Goal: Task Accomplishment & Management: Use online tool/utility

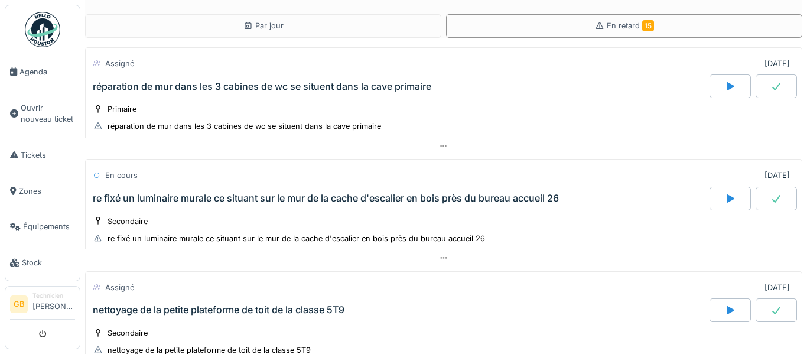
scroll to position [1635, 0]
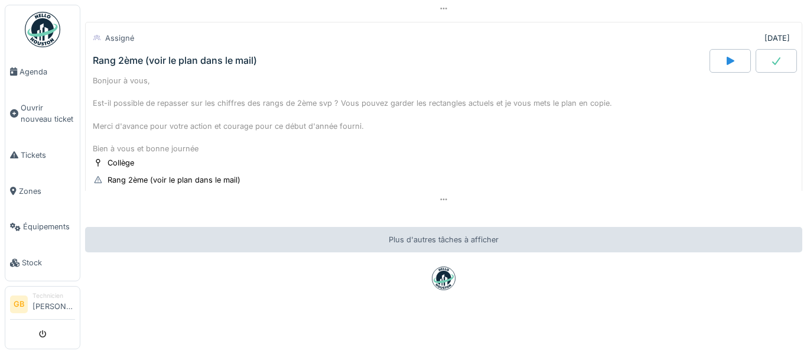
click at [806, 113] on div "Par jour En retard 15 Assigné 09/02/2024 réparation de mur dans les 3 cabines d…" at bounding box center [443, 177] width 727 height 354
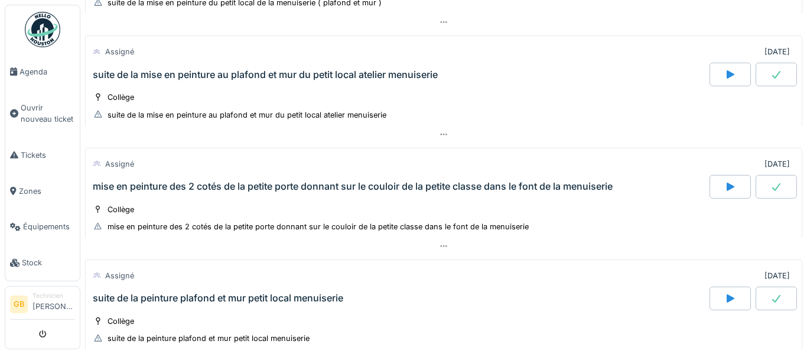
scroll to position [1162, 0]
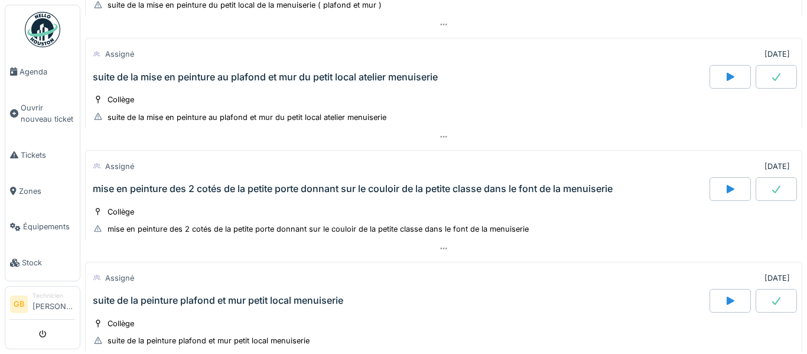
click at [26, 34] on img at bounding box center [42, 29] width 35 height 35
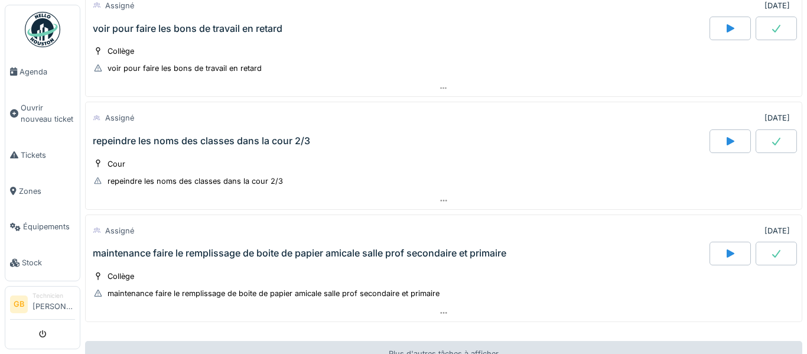
scroll to position [103, 0]
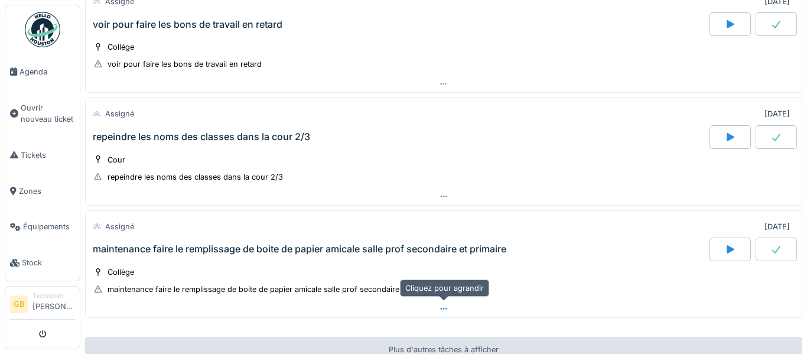
click at [440, 315] on div at bounding box center [444, 308] width 716 height 17
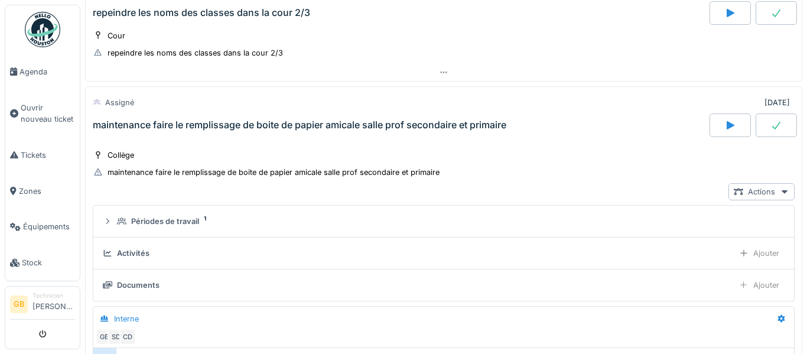
scroll to position [266, 0]
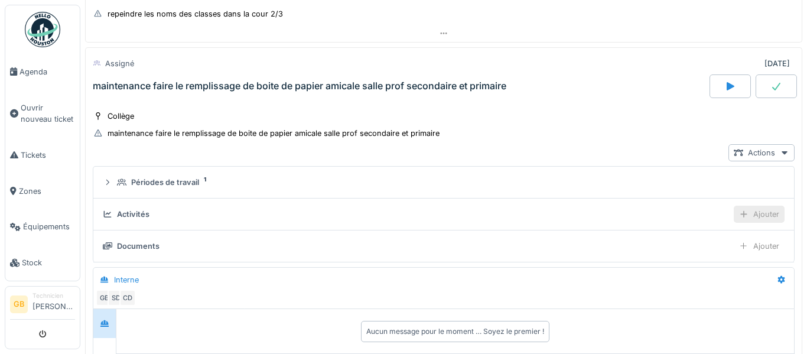
click at [771, 214] on div "Ajouter" at bounding box center [759, 214] width 51 height 17
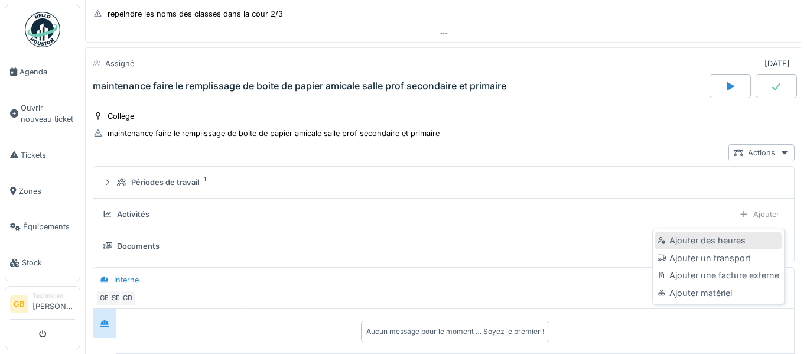
click at [742, 243] on div "Ajouter des heures" at bounding box center [718, 241] width 126 height 18
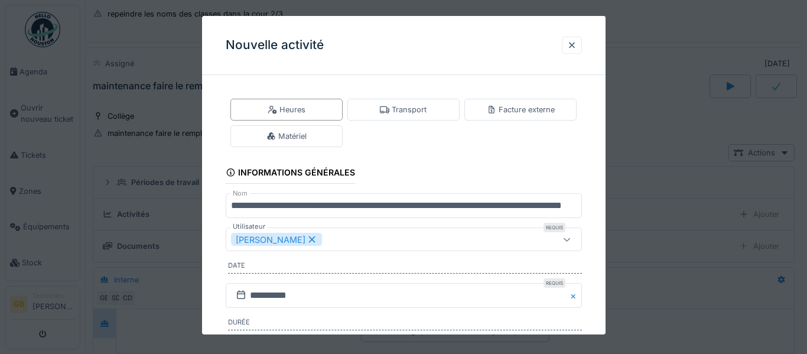
click at [595, 246] on div "**********" at bounding box center [404, 280] width 404 height 393
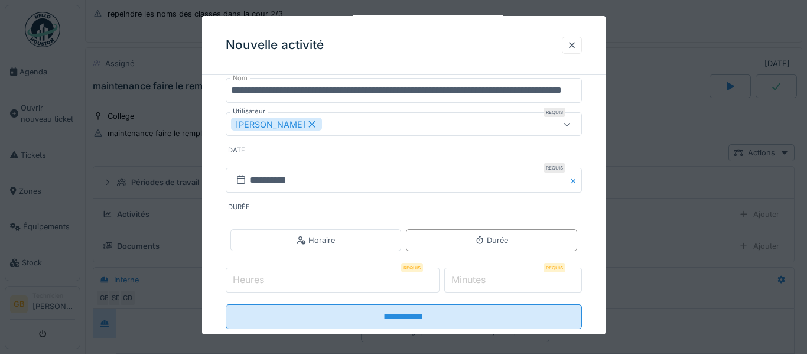
scroll to position [142, 0]
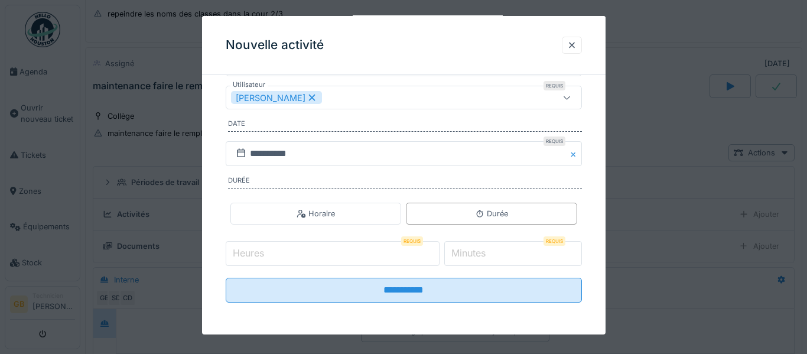
type input "*"
click at [440, 250] on input "*" at bounding box center [333, 253] width 214 height 25
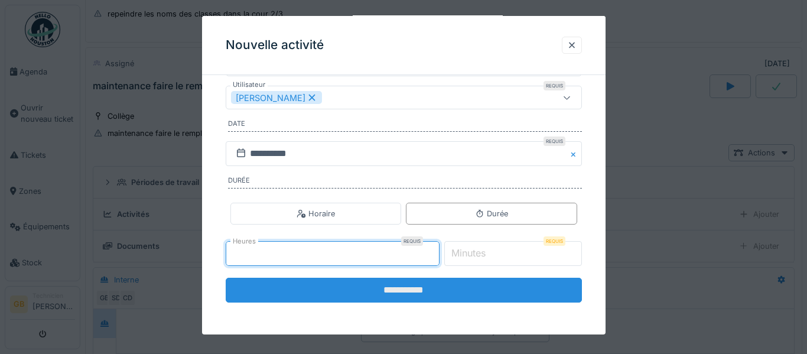
click at [422, 292] on input "**********" at bounding box center [404, 290] width 356 height 25
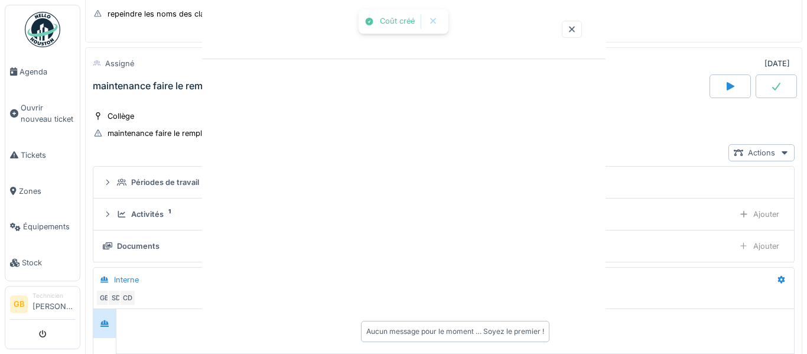
scroll to position [0, 0]
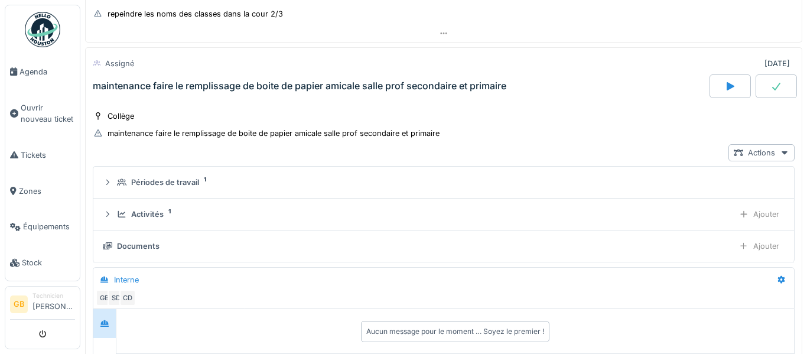
click at [775, 92] on div at bounding box center [776, 86] width 41 height 24
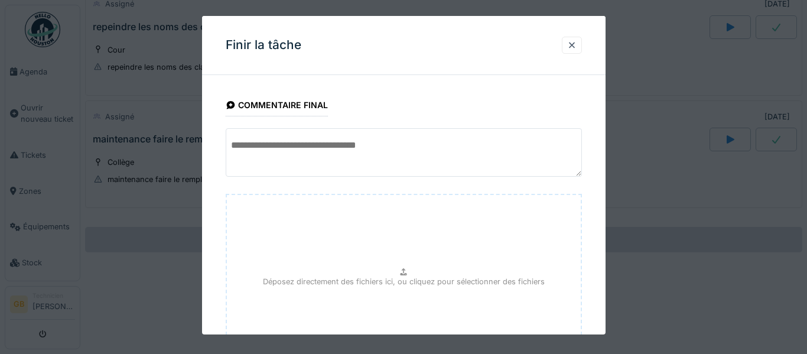
click at [600, 199] on div "**********" at bounding box center [404, 265] width 404 height 363
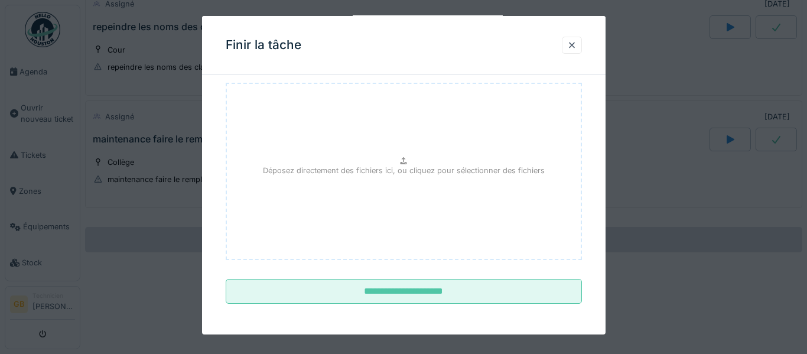
scroll to position [113, 0]
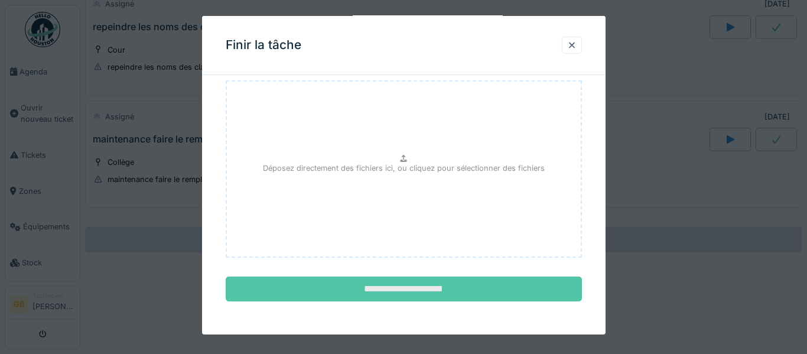
click at [509, 285] on input "**********" at bounding box center [404, 288] width 356 height 25
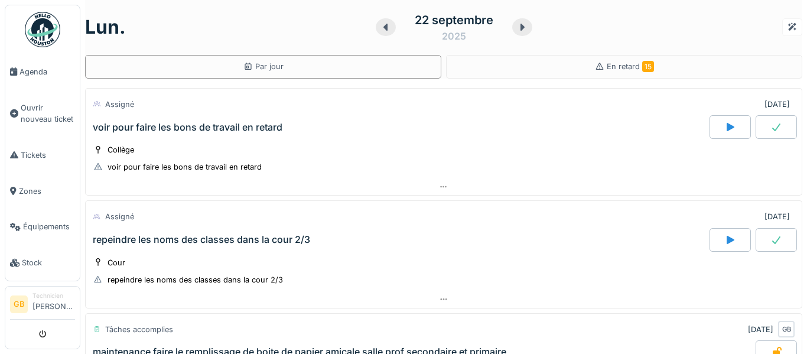
scroll to position [0, 0]
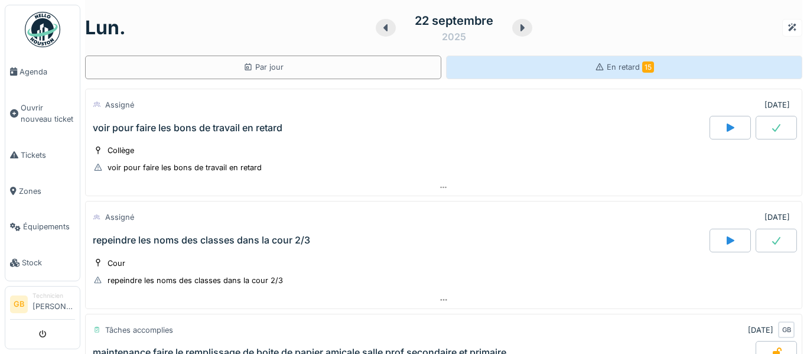
click at [601, 77] on div "En retard 15" at bounding box center [624, 68] width 356 height 24
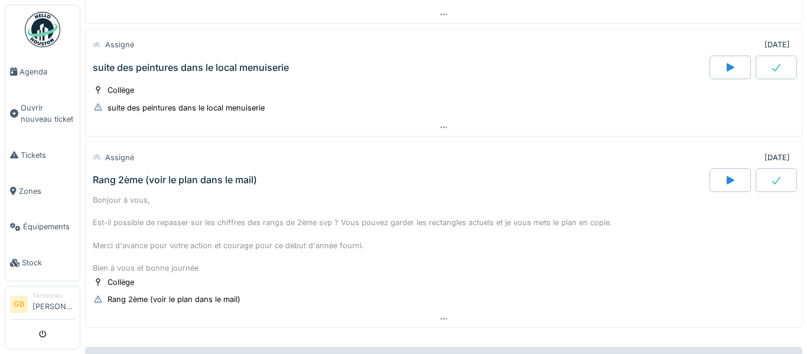
scroll to position [1518, 0]
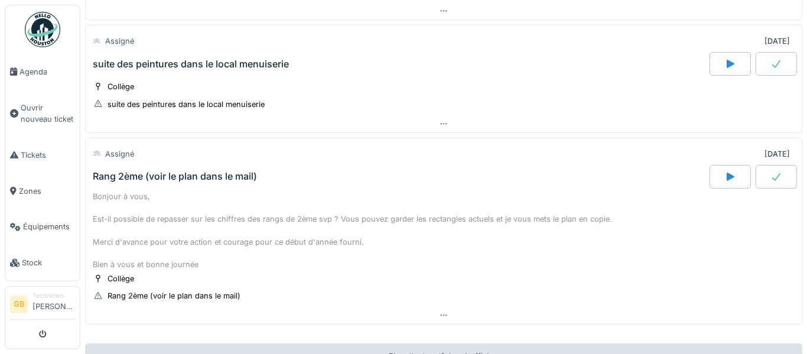
click at [399, 258] on div "Bonjour à vous, Est-il possible de repasser sur les chiffres des rangs de 2ème …" at bounding box center [444, 230] width 702 height 79
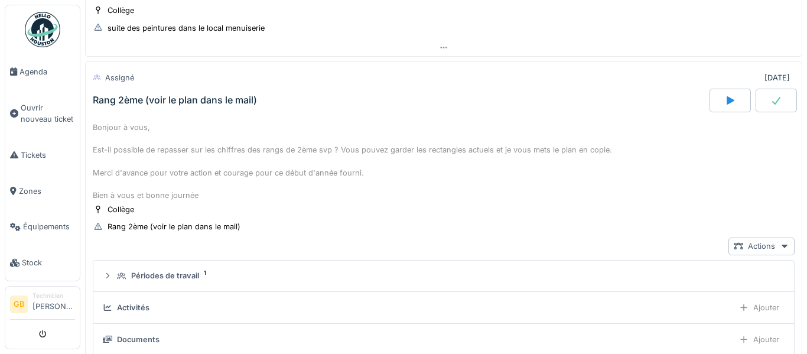
scroll to position [1609, 0]
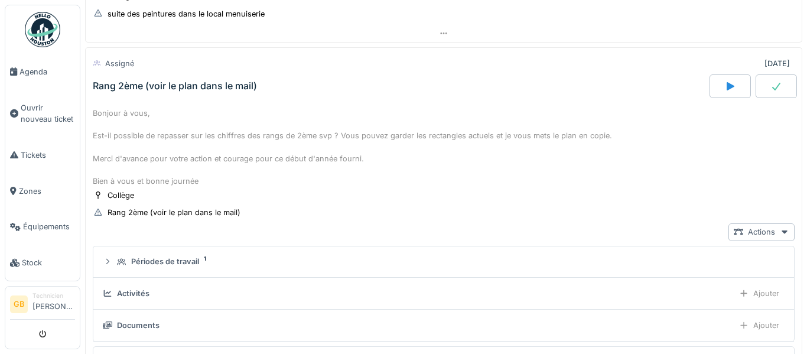
click at [137, 327] on div "Documents" at bounding box center [138, 325] width 43 height 11
click at [43, 30] on img at bounding box center [42, 29] width 35 height 35
